Goal: Information Seeking & Learning: Learn about a topic

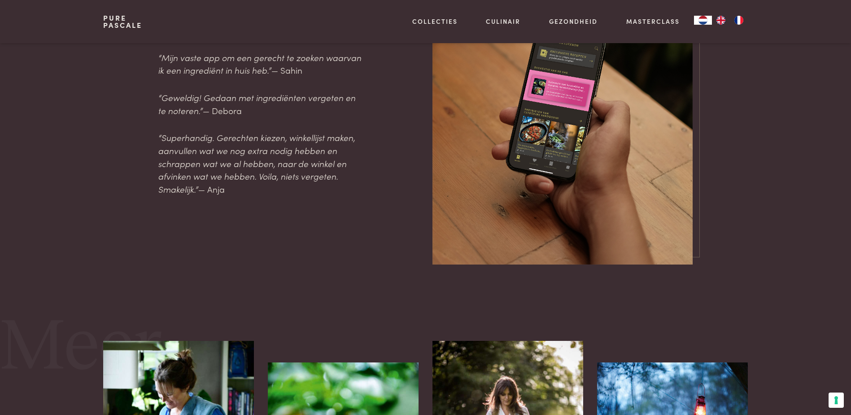
scroll to position [1032, 0]
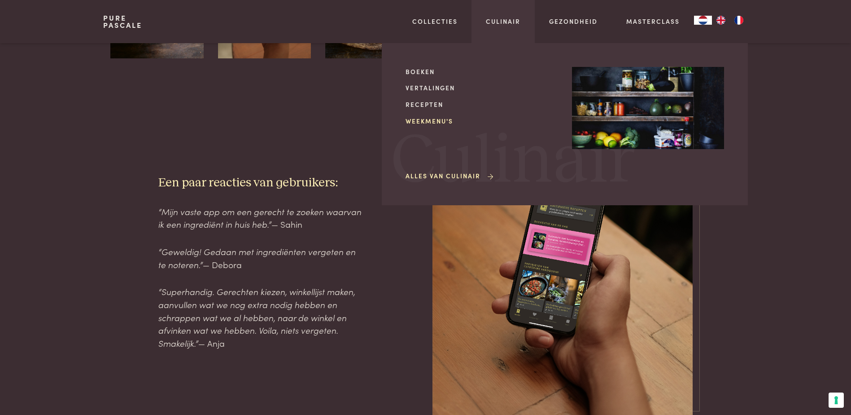
click at [426, 122] on link "Weekmenu's" at bounding box center [482, 120] width 152 height 9
click at [432, 104] on link "Recepten" at bounding box center [482, 104] width 152 height 9
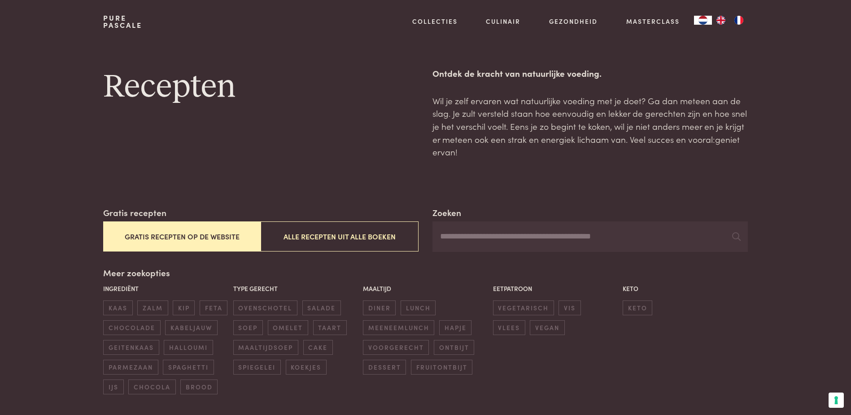
click at [230, 234] on button "Gratis recepten op de website" at bounding box center [181, 236] width 157 height 30
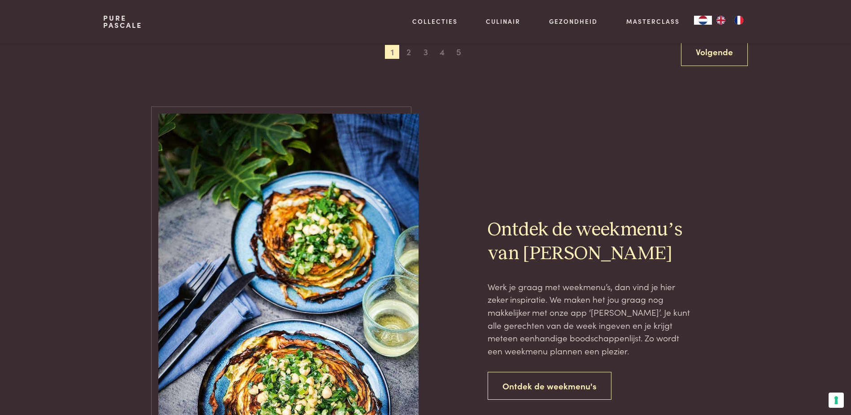
scroll to position [1866, 0]
click at [721, 52] on link "Volgende" at bounding box center [714, 51] width 67 height 28
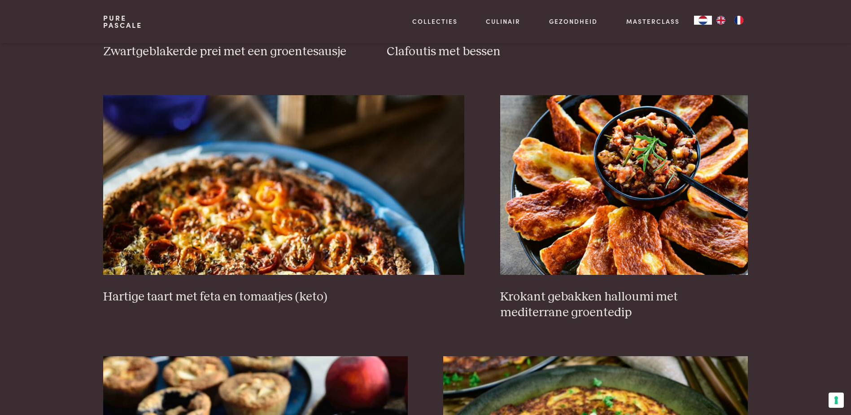
scroll to position [834, 0]
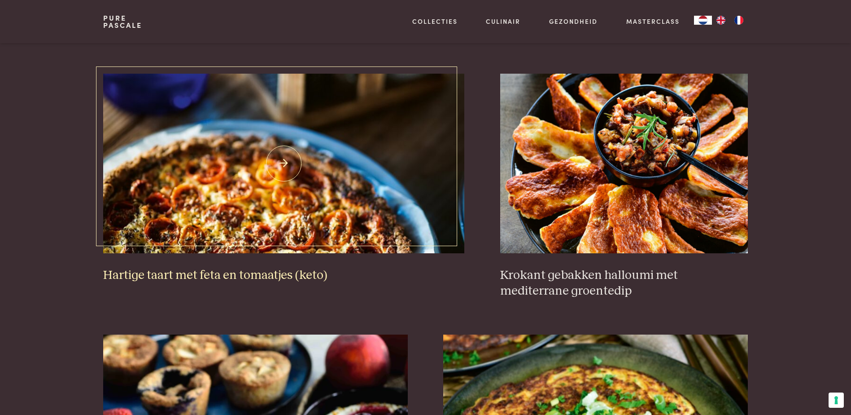
click at [327, 215] on img at bounding box center [283, 163] width 361 height 179
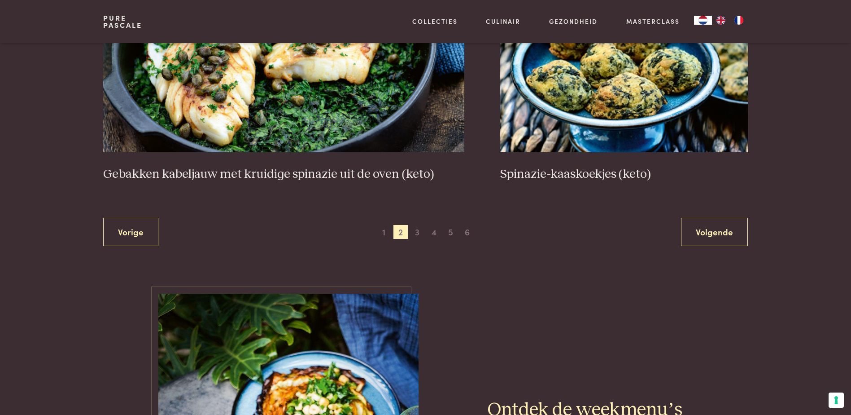
scroll to position [1686, 0]
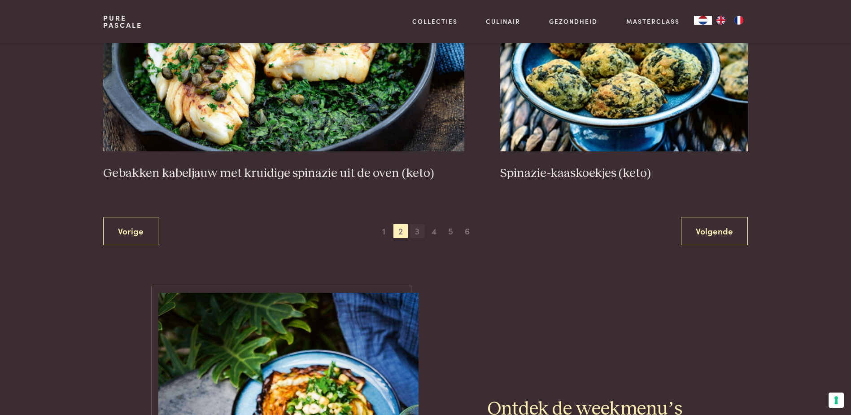
click at [417, 227] on span "3" at bounding box center [417, 231] width 14 height 14
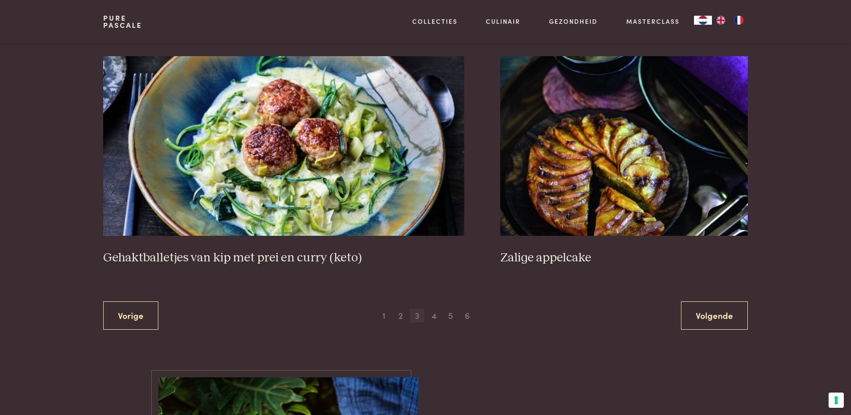
scroll to position [1641, 0]
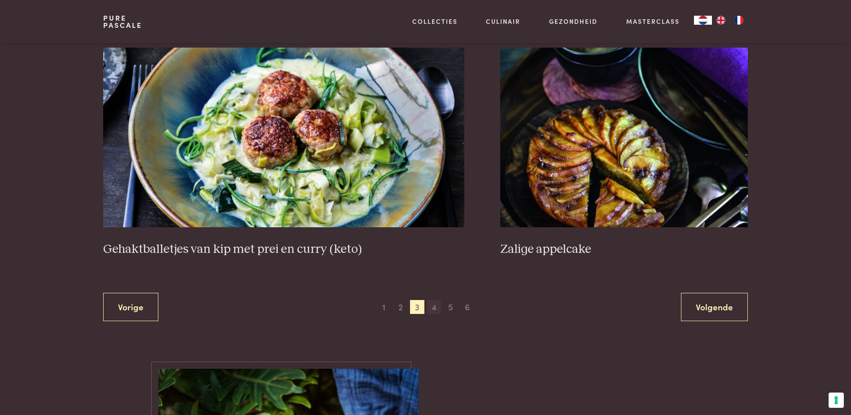
click at [432, 309] on span "4" at bounding box center [434, 307] width 14 height 14
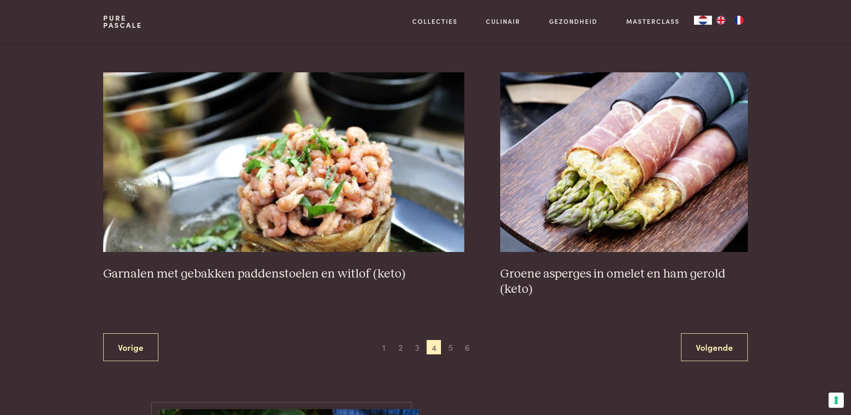
scroll to position [1597, 0]
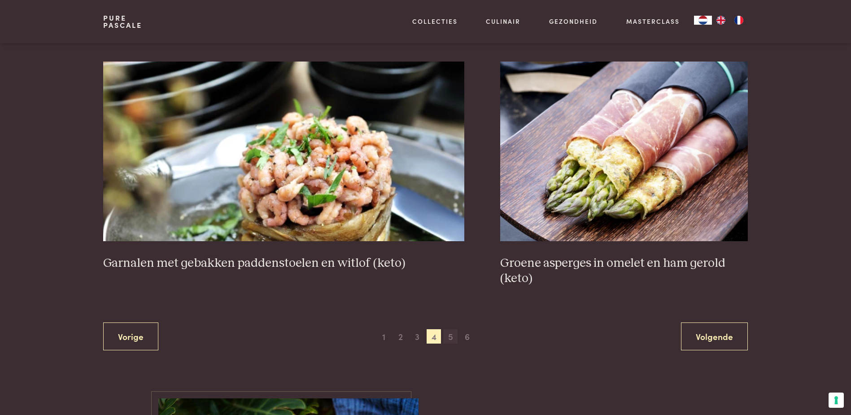
click at [446, 334] on span "5" at bounding box center [450, 336] width 14 height 14
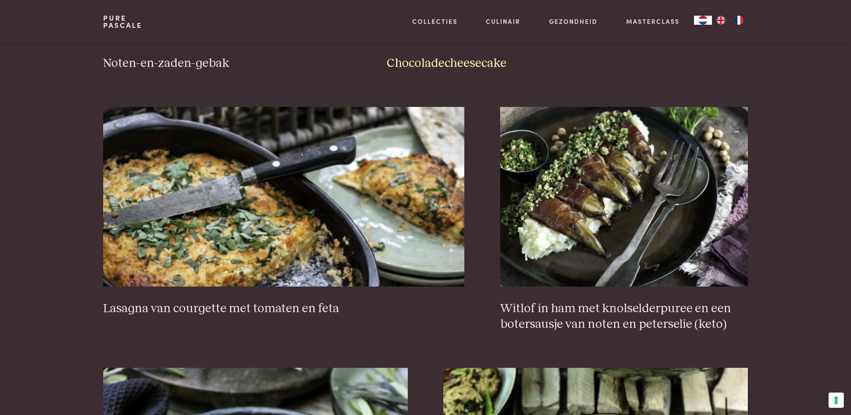
scroll to position [834, 0]
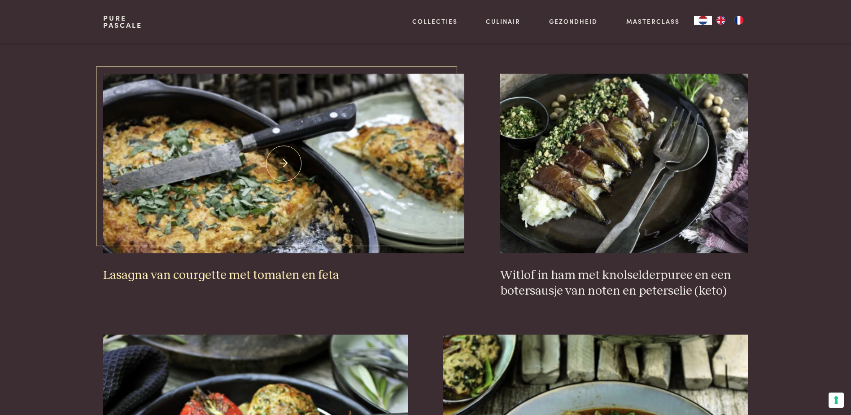
click at [219, 242] on img at bounding box center [283, 163] width 361 height 179
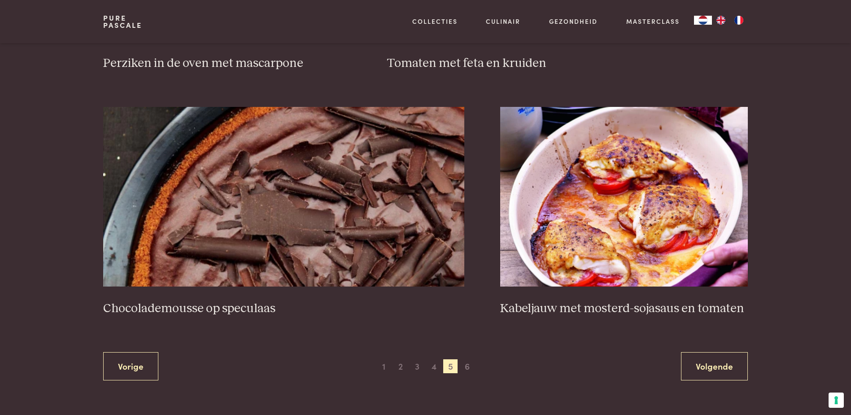
scroll to position [1552, 0]
click at [467, 367] on span "6" at bounding box center [467, 365] width 14 height 14
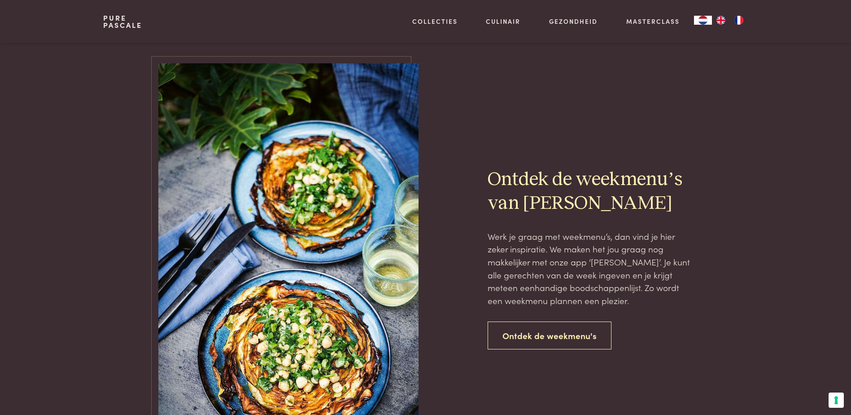
scroll to position [655, 0]
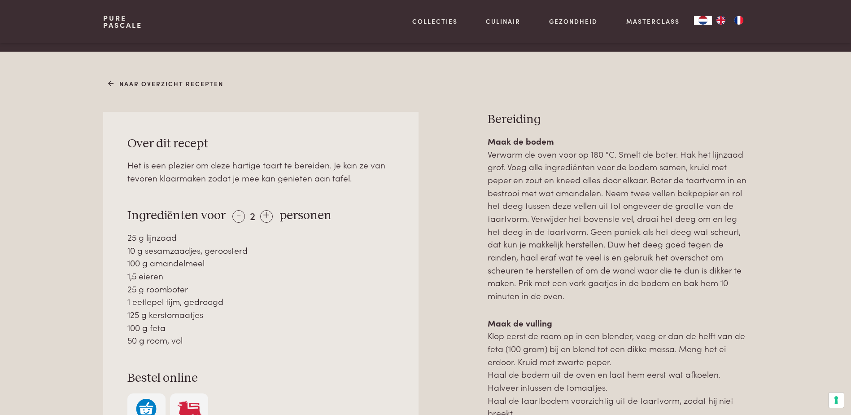
scroll to position [359, 0]
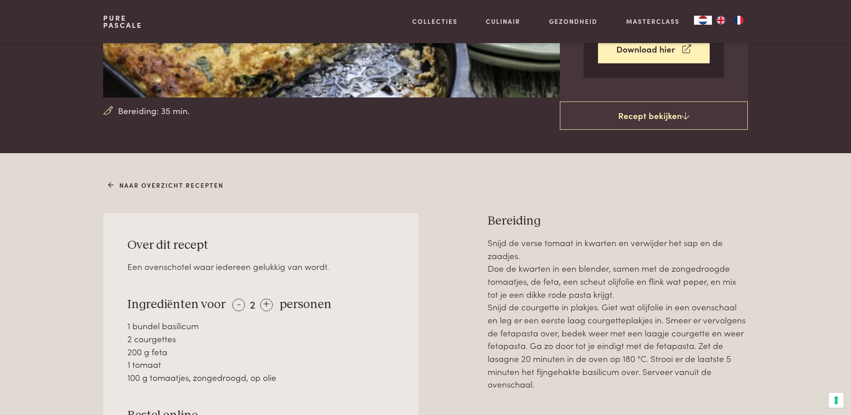
scroll to position [269, 0]
